Goal: Find specific page/section: Find specific page/section

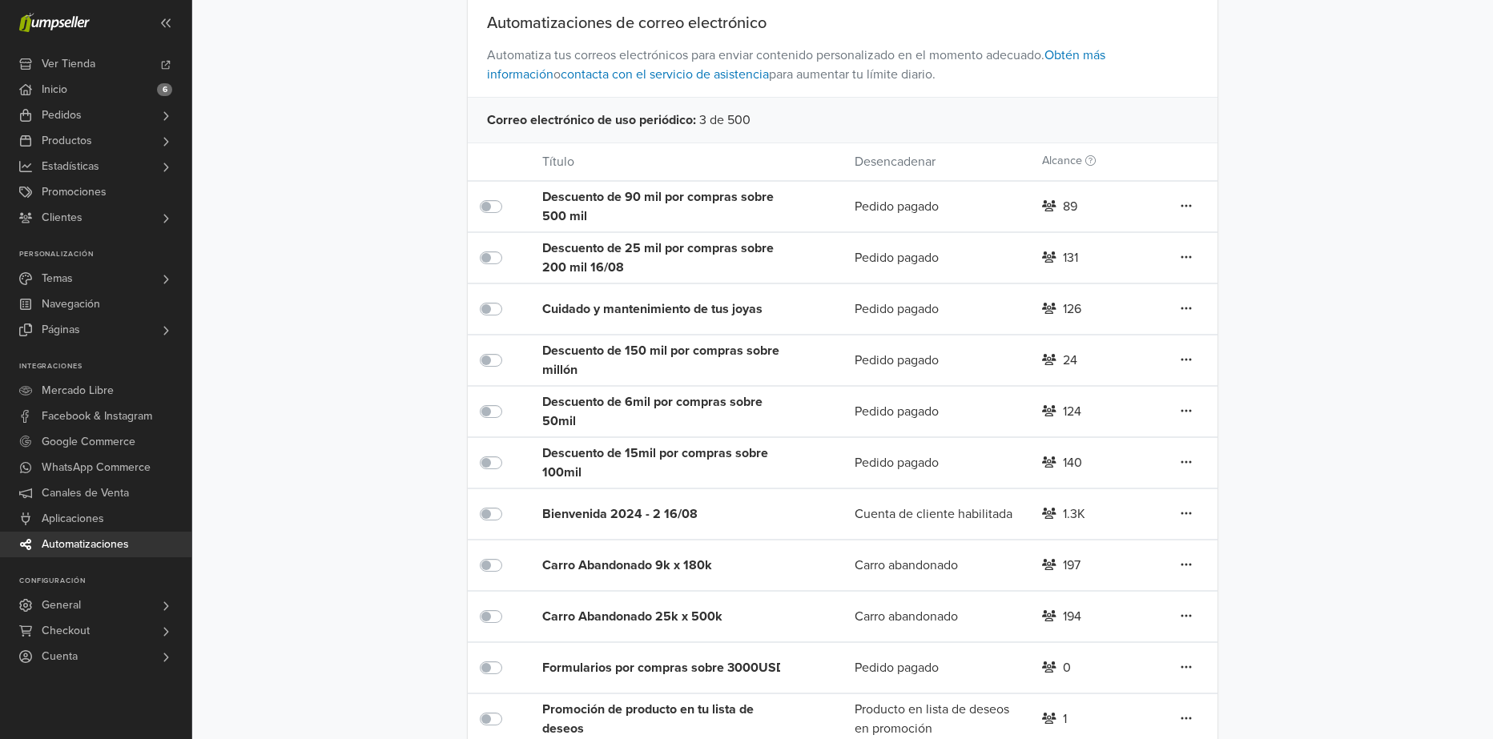
scroll to position [320, 0]
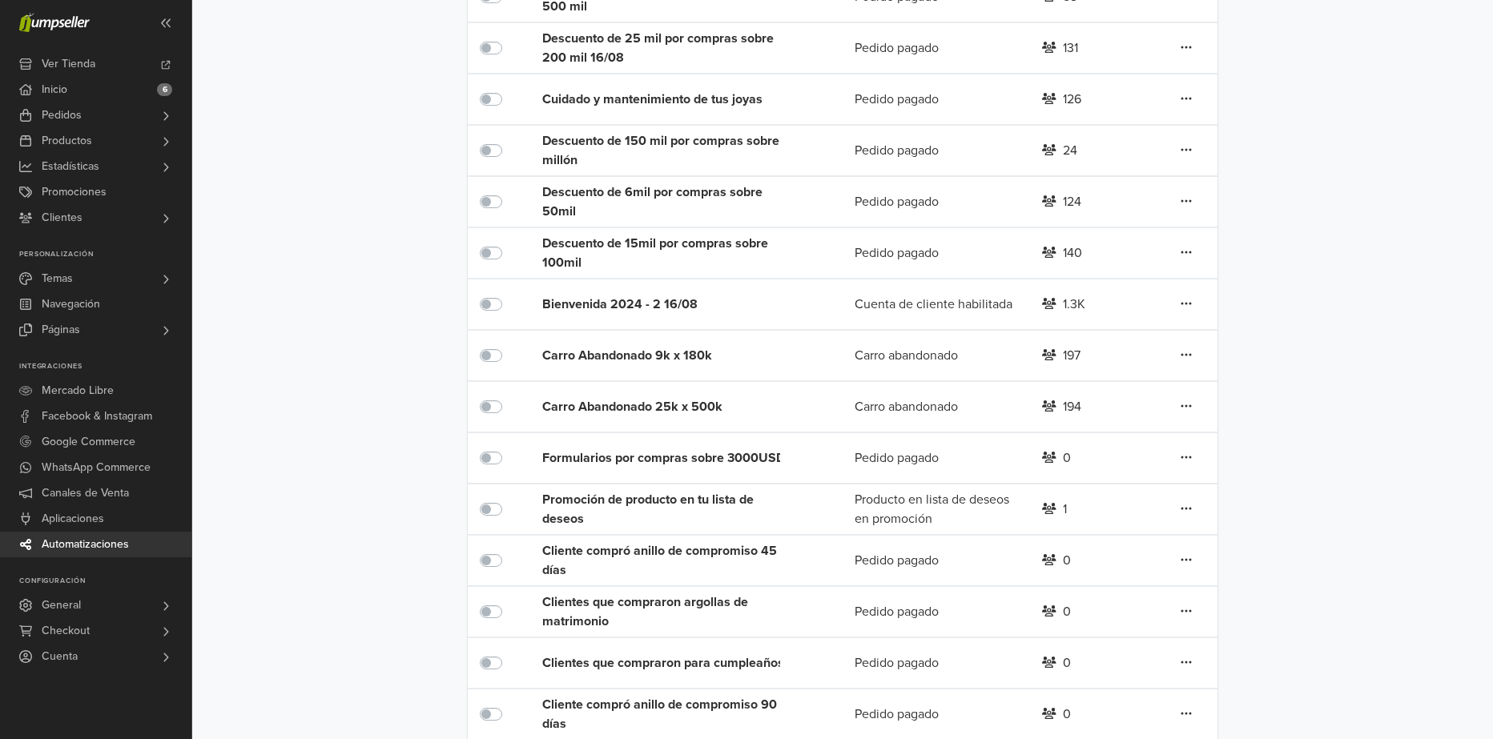
click at [706, 461] on div "Formularios por compras sobre 3000USD" at bounding box center [667, 458] width 250 height 19
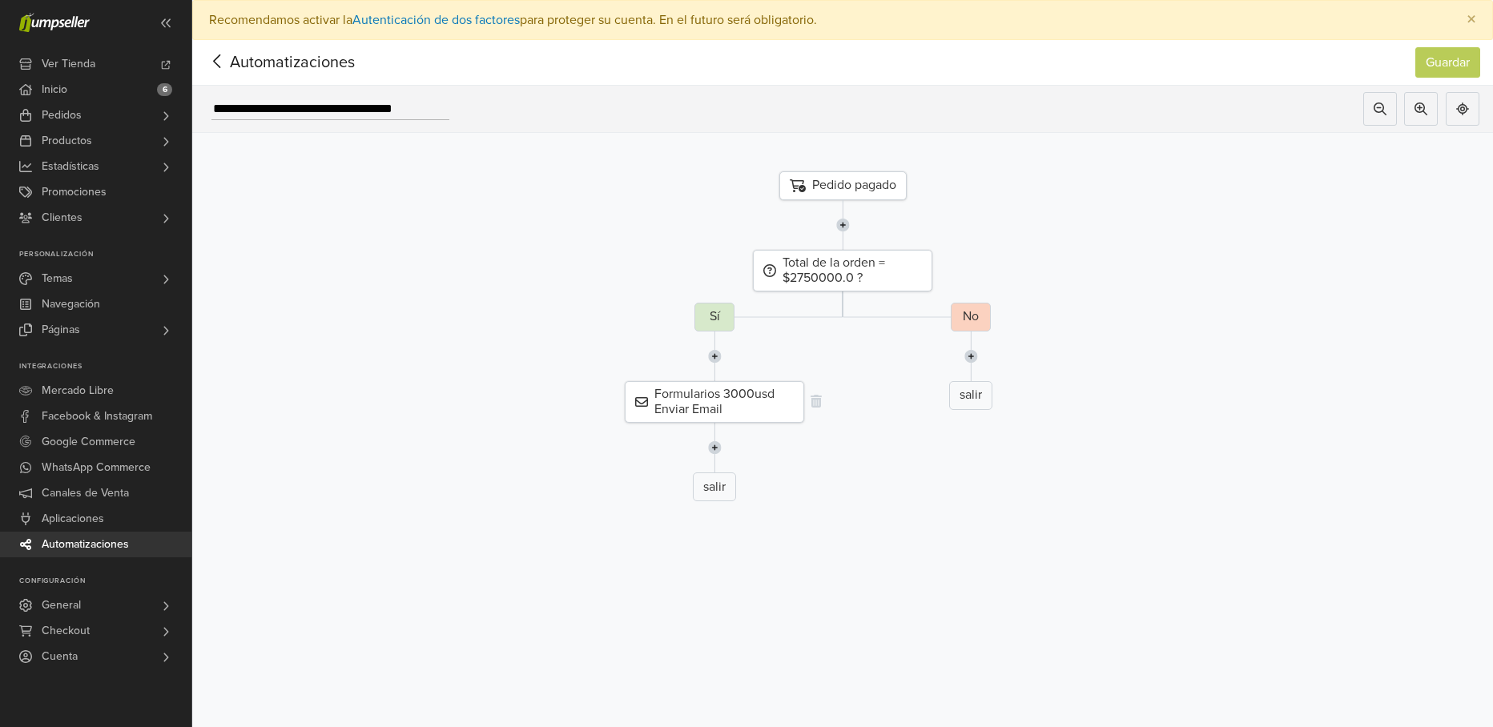
click at [747, 414] on div "Formularios 3000usd Enviar Email" at bounding box center [714, 402] width 179 height 42
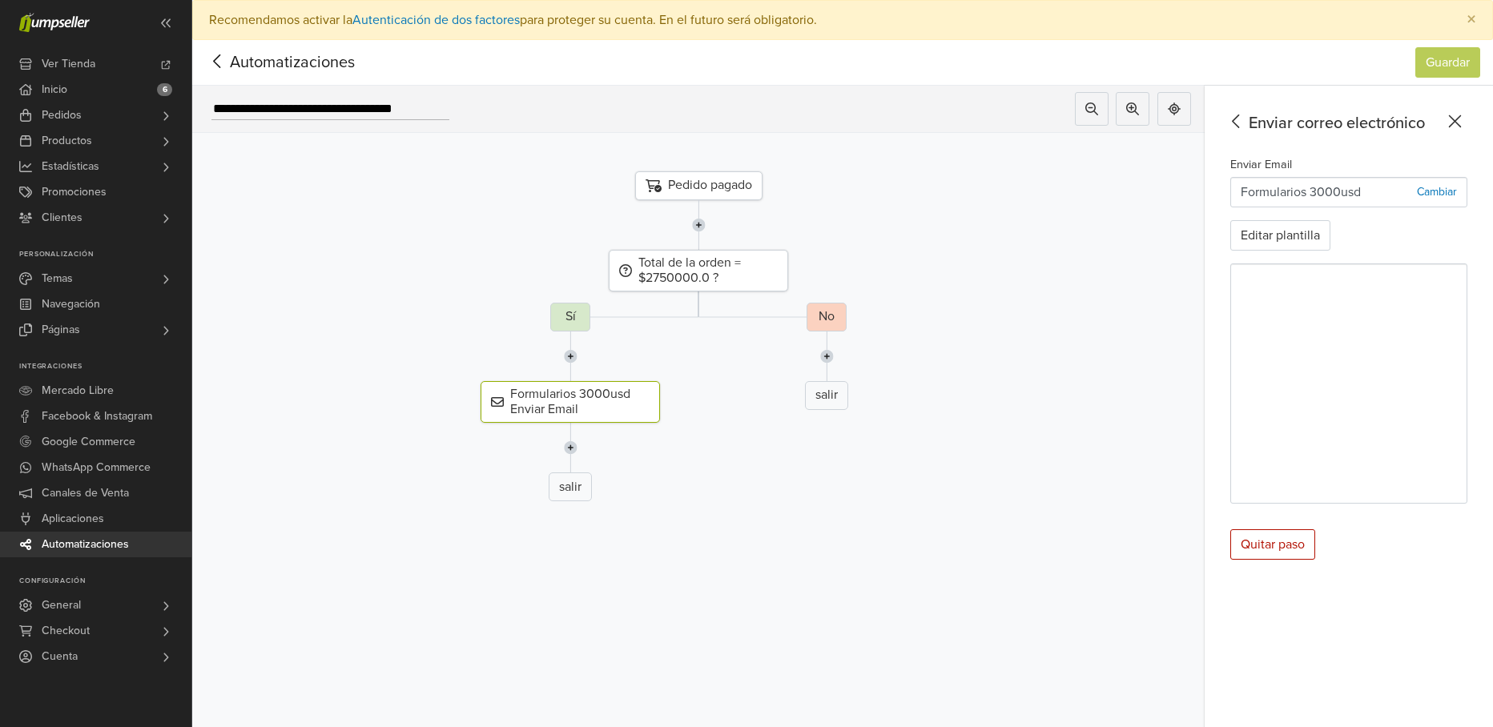
click at [796, 520] on div "Pedido pagado Total de la orden = $2750000.0 ? Sí Formularios 3000usd Enviar Em…" at bounding box center [698, 416] width 1012 height 567
click at [732, 497] on div "No salir" at bounding box center [826, 408] width 1036 height 211
click at [212, 63] on icon at bounding box center [217, 61] width 25 height 20
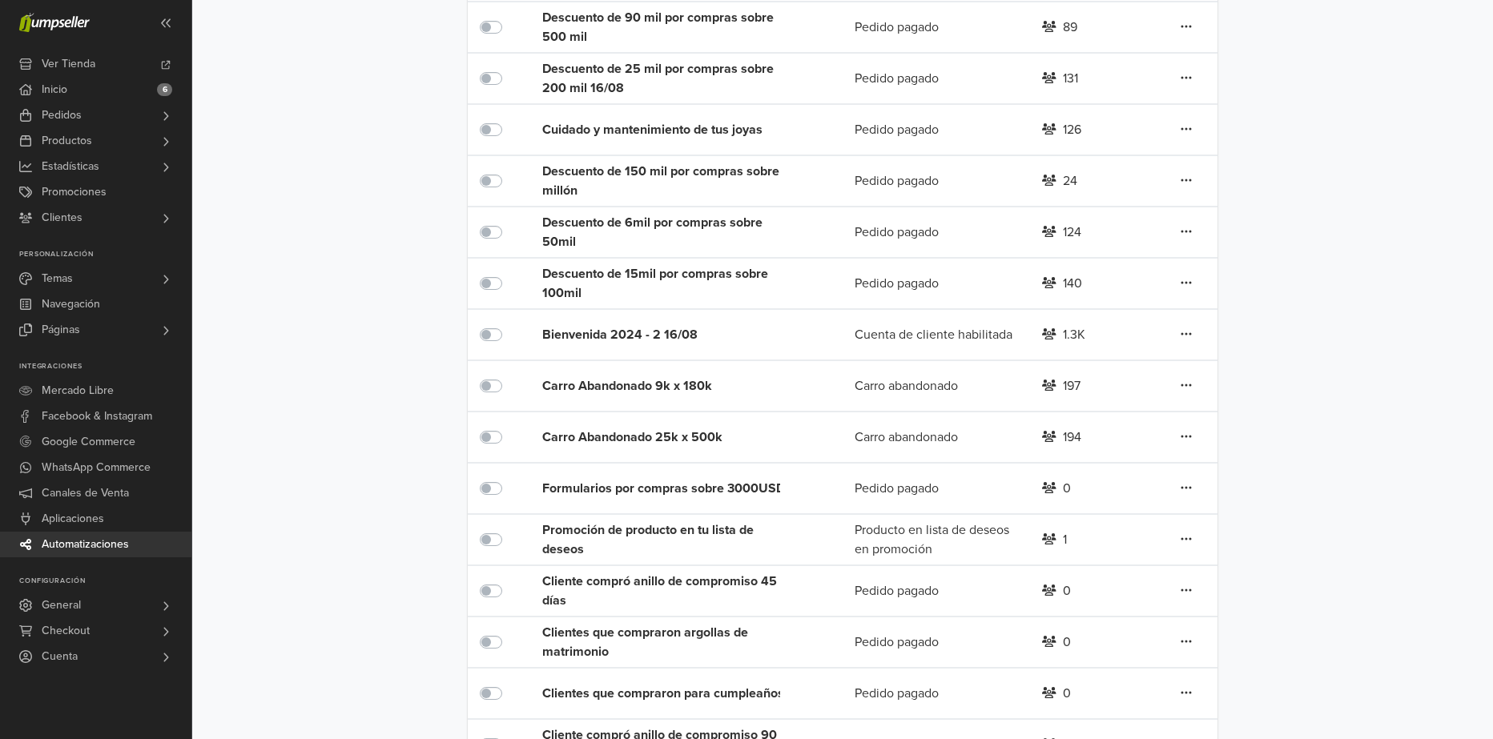
scroll to position [320, 0]
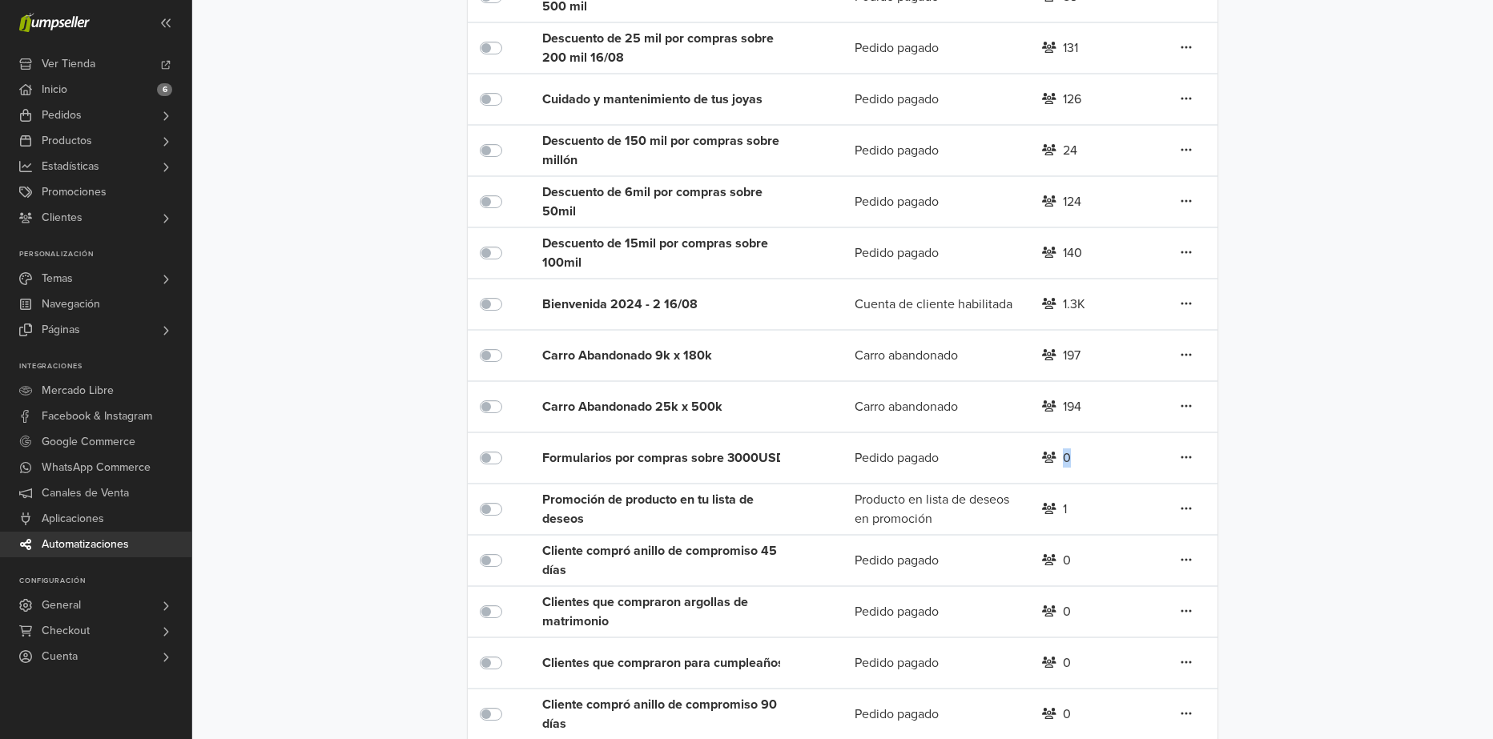
drag, startPoint x: 1080, startPoint y: 459, endPoint x: 1070, endPoint y: 458, distance: 9.6
click at [1070, 458] on div "0" at bounding box center [1092, 458] width 125 height 19
click at [678, 457] on div "Formularios por compras sobre 3000USD" at bounding box center [667, 458] width 250 height 19
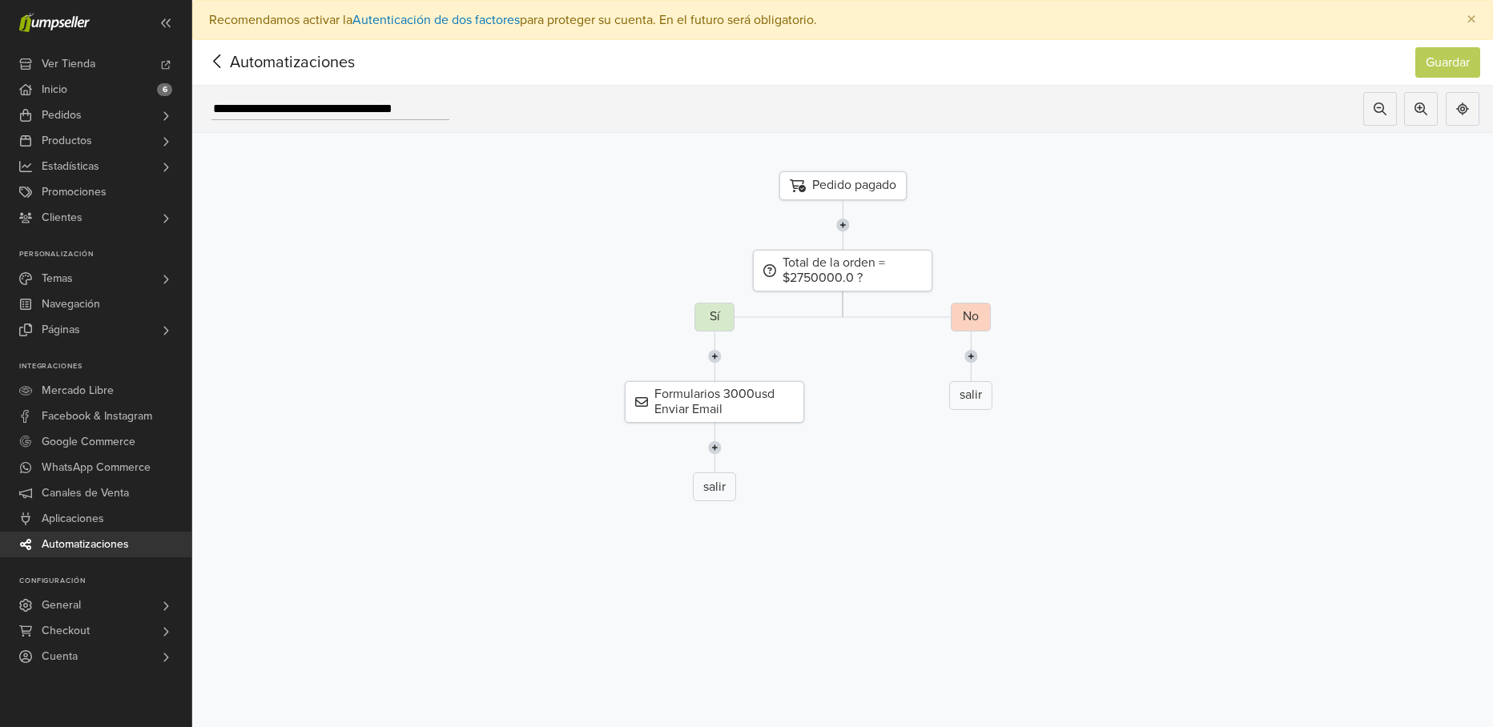
click at [214, 66] on icon at bounding box center [217, 61] width 25 height 20
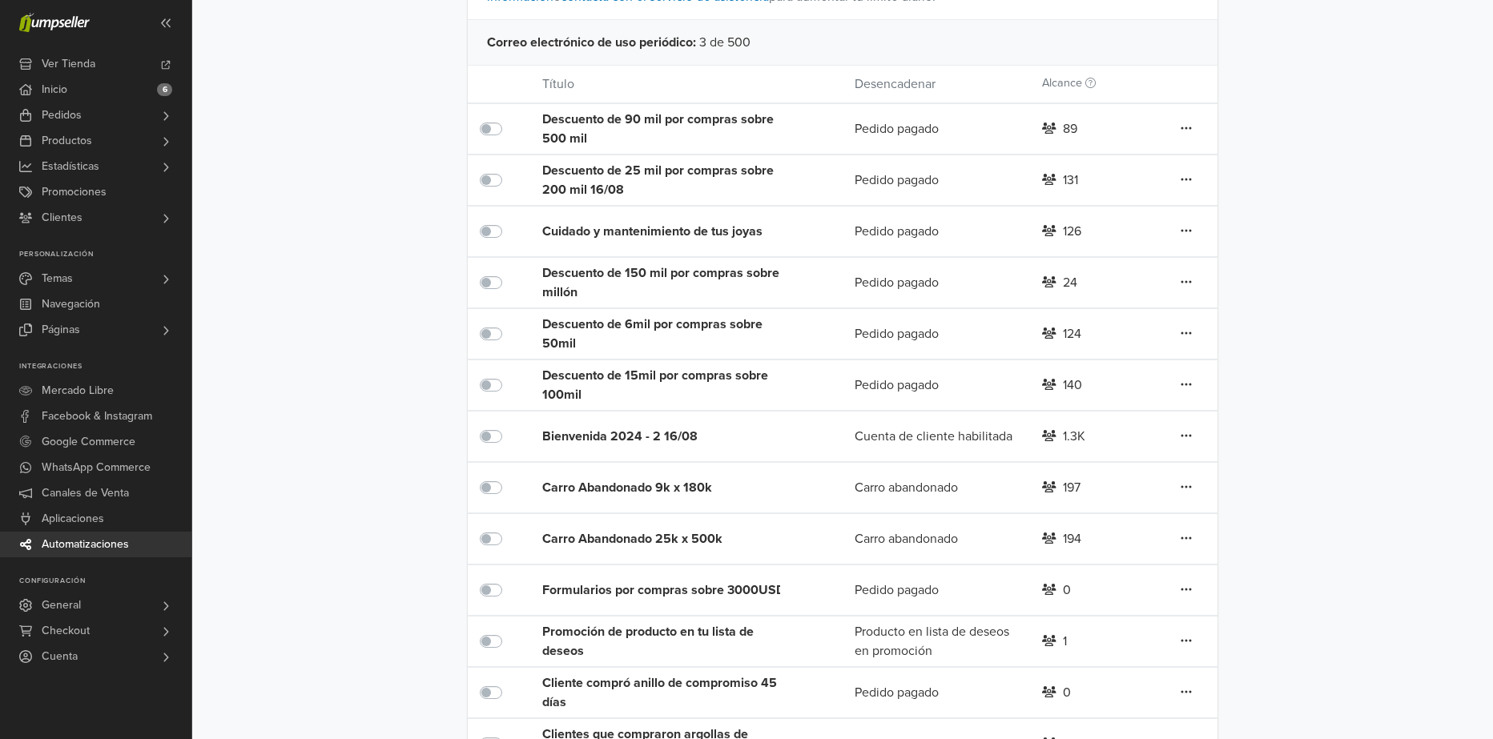
scroll to position [190, 0]
click at [136, 120] on link "Pedidos" at bounding box center [95, 116] width 191 height 26
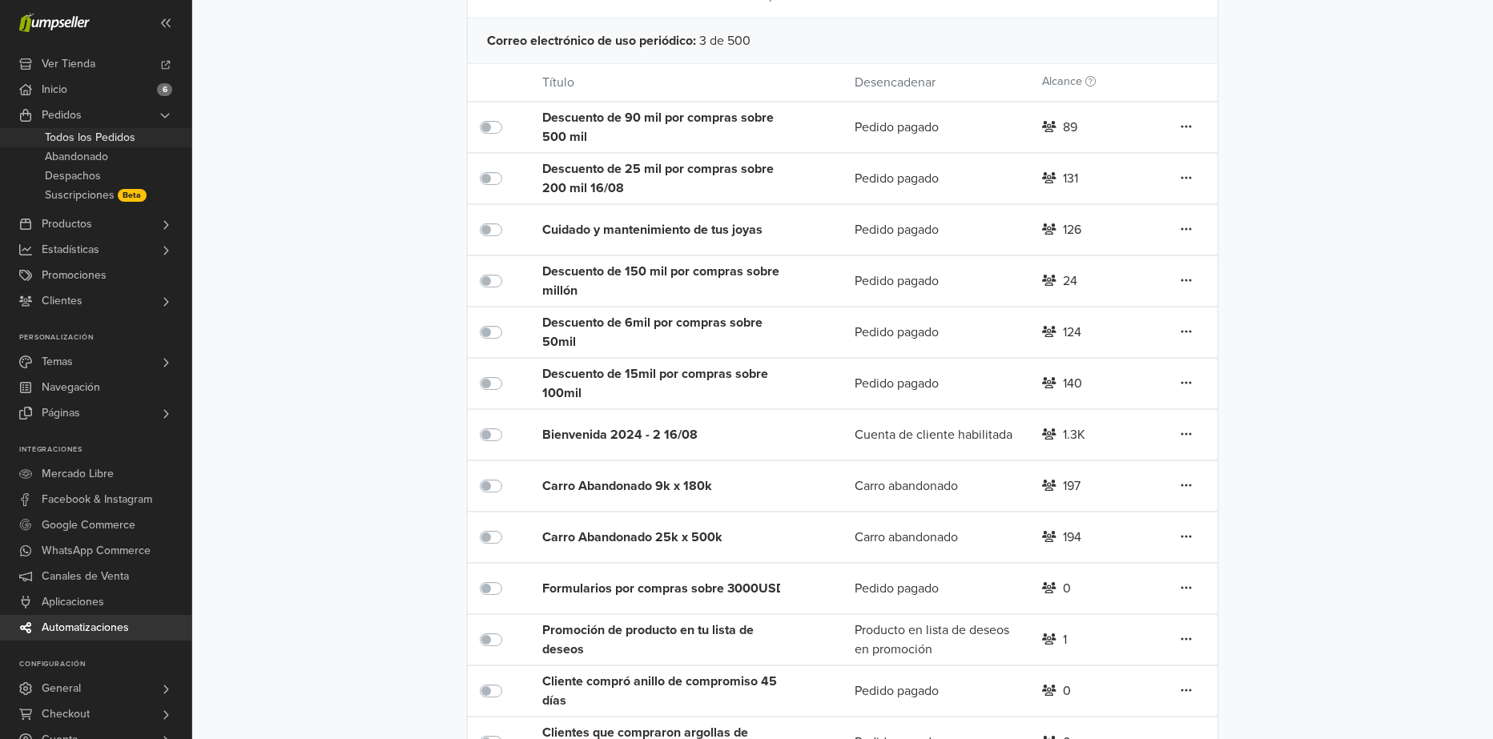
click at [118, 143] on span "Todos los Pedidos" at bounding box center [90, 137] width 91 height 19
